Goal: Task Accomplishment & Management: Manage account settings

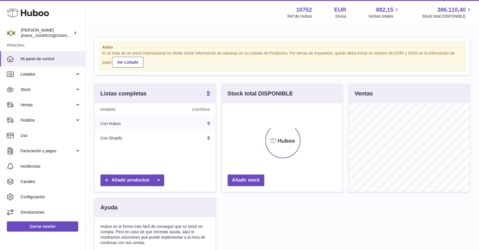
scroll to position [89, 120]
click at [33, 86] on link "Stock" at bounding box center [42, 89] width 85 height 15
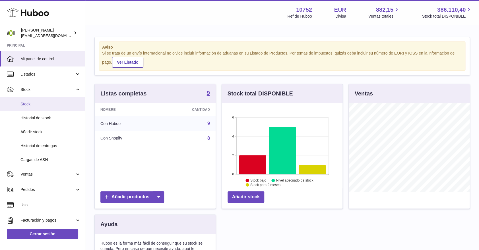
click at [24, 106] on span "Stock" at bounding box center [50, 103] width 60 height 5
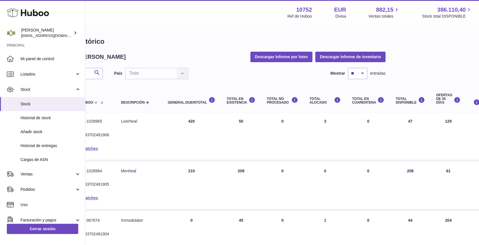
scroll to position [0, 86]
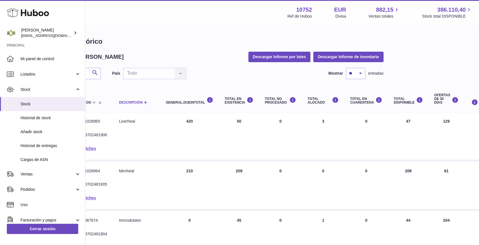
click at [128, 101] on span "Descripción" at bounding box center [131, 103] width 24 height 4
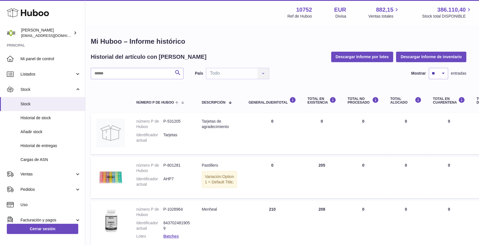
scroll to position [0, 40]
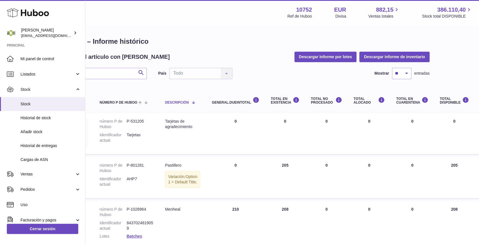
click at [169, 102] on span "Descripción" at bounding box center [177, 103] width 24 height 4
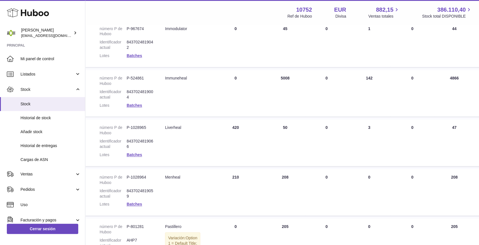
scroll to position [252, 40]
